Goal: Transaction & Acquisition: Purchase product/service

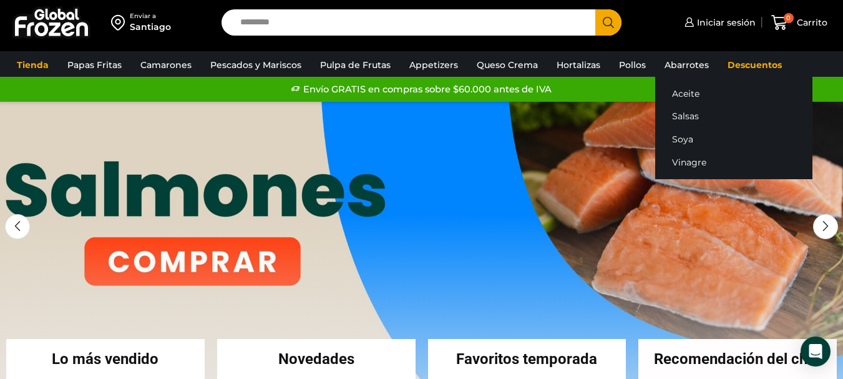
click at [655, 68] on li "Abarrotes Aceite Salsas Soya Vinagre" at bounding box center [686, 65] width 63 height 24
click at [664, 71] on link "Abarrotes" at bounding box center [687, 65] width 57 height 24
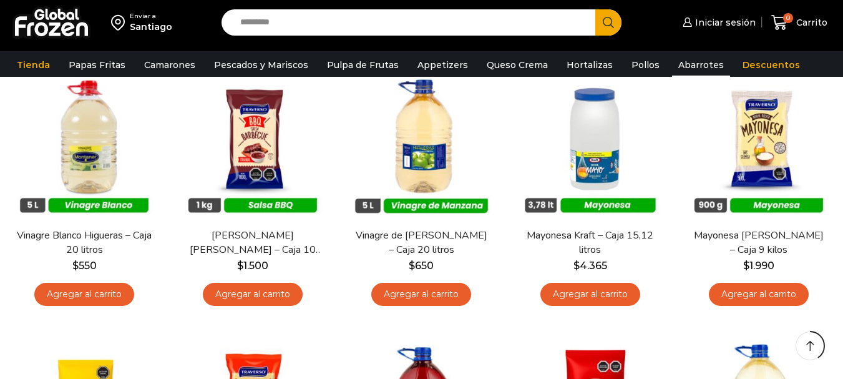
scroll to position [437, 0]
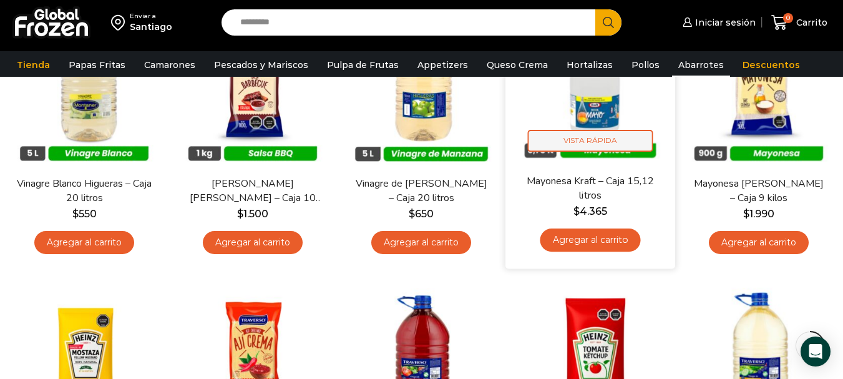
click at [606, 147] on span "Vista Rápida" at bounding box center [590, 141] width 125 height 22
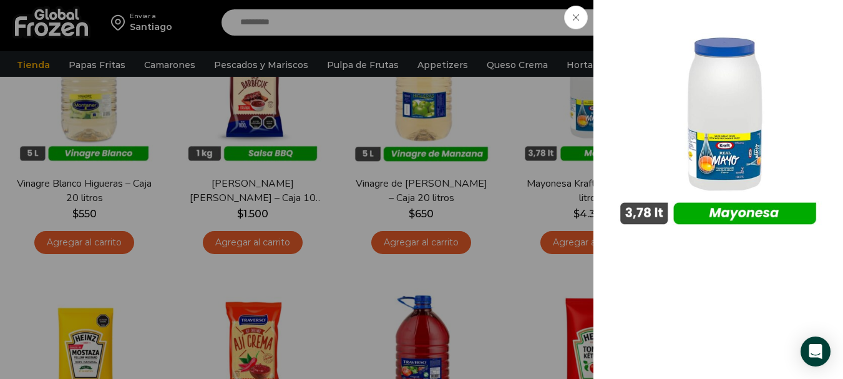
drag, startPoint x: 577, startPoint y: 18, endPoint x: 576, endPoint y: 34, distance: 16.3
click at [577, 19] on icon at bounding box center [576, 17] width 6 height 6
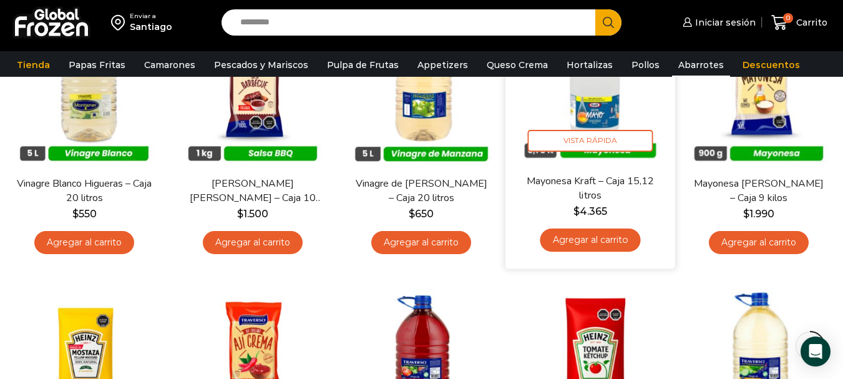
click at [600, 185] on link "Mayonesa Kraft – Caja 15,12 litros" at bounding box center [591, 188] width 136 height 29
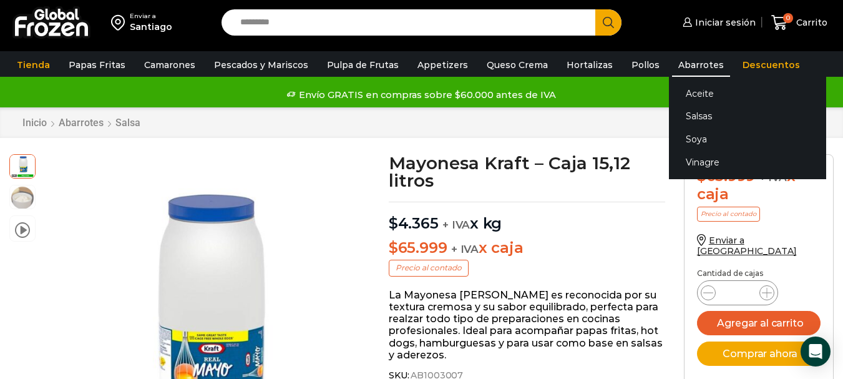
click at [690, 66] on link "Abarrotes" at bounding box center [701, 65] width 58 height 24
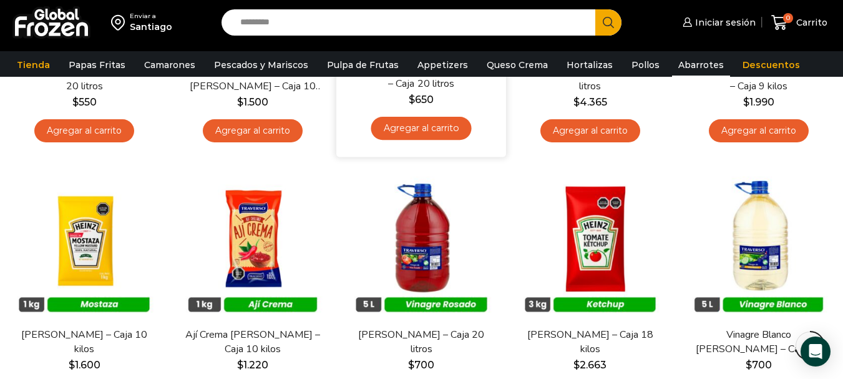
scroll to position [687, 0]
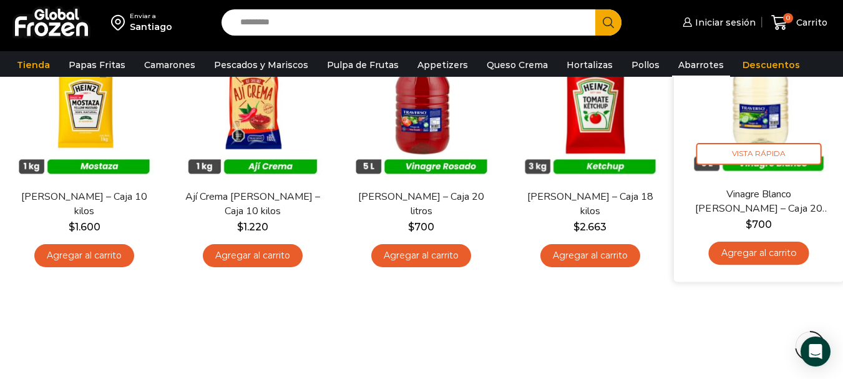
click at [742, 120] on img at bounding box center [759, 101] width 151 height 151
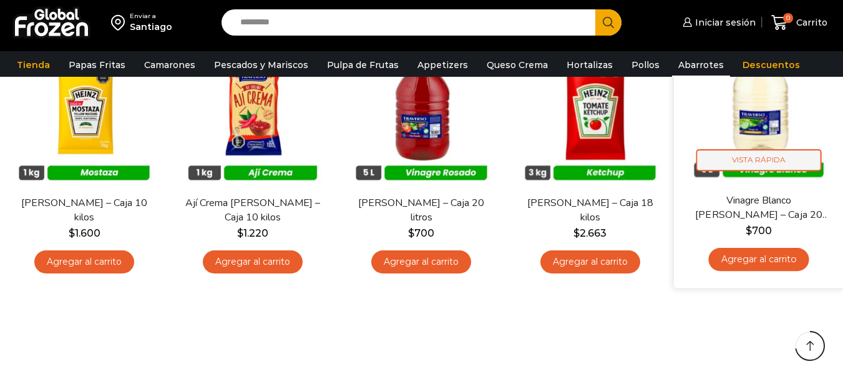
scroll to position [687, 0]
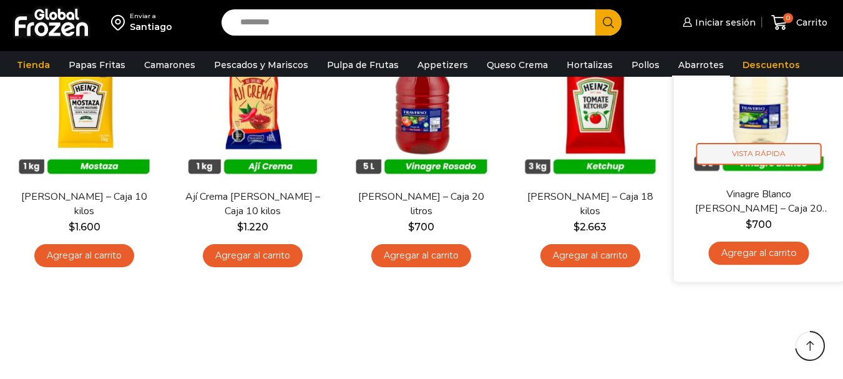
click at [767, 160] on span "Vista Rápida" at bounding box center [758, 154] width 125 height 22
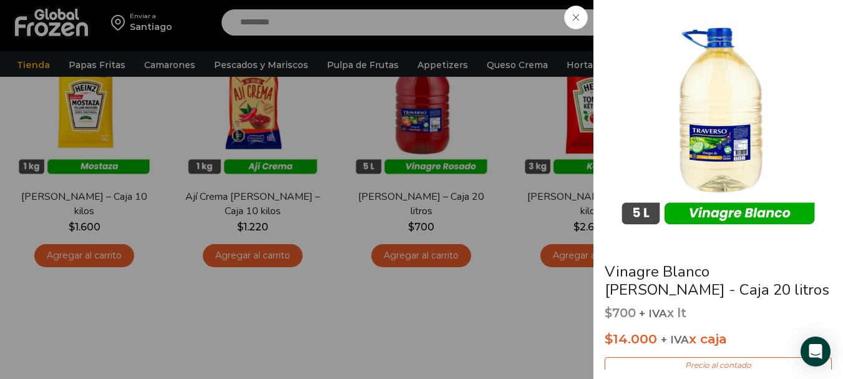
click at [577, 18] on icon at bounding box center [576, 17] width 6 height 6
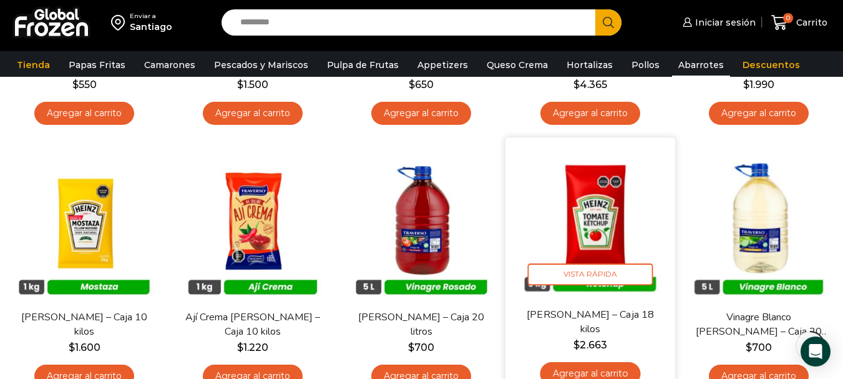
scroll to position [562, 0]
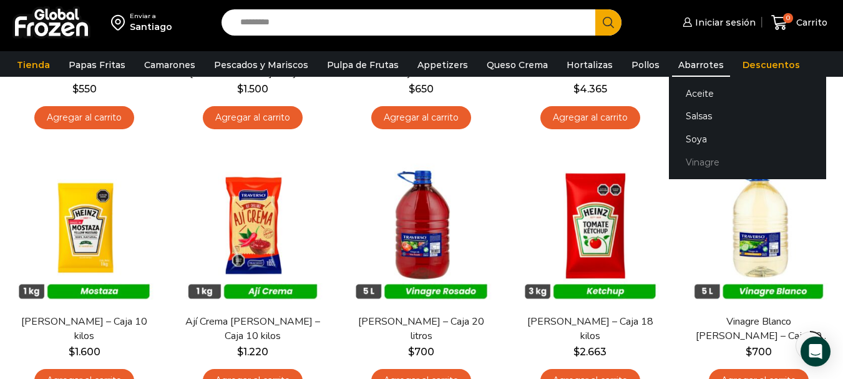
click at [674, 155] on link "Vinagre" at bounding box center [747, 161] width 157 height 23
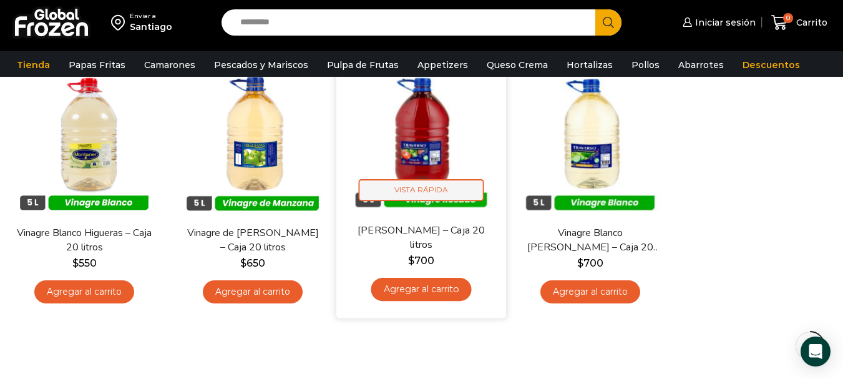
click at [403, 193] on span "Vista Rápida" at bounding box center [421, 190] width 125 height 22
